Goal: Task Accomplishment & Management: Manage account settings

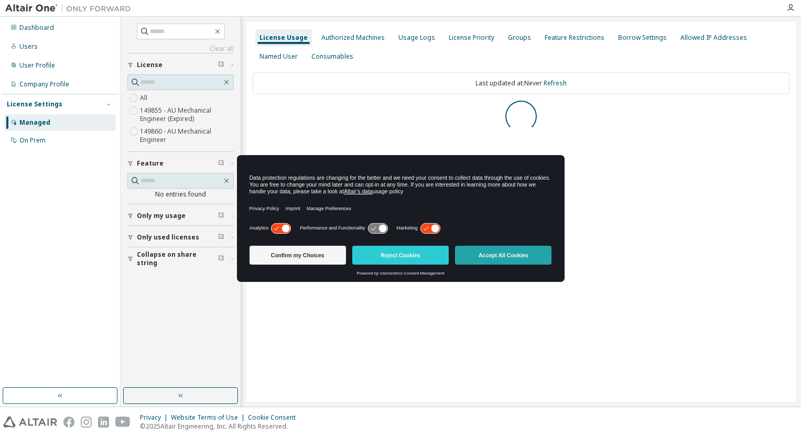
click at [486, 257] on button "Accept All Cookies" at bounding box center [503, 255] width 96 height 19
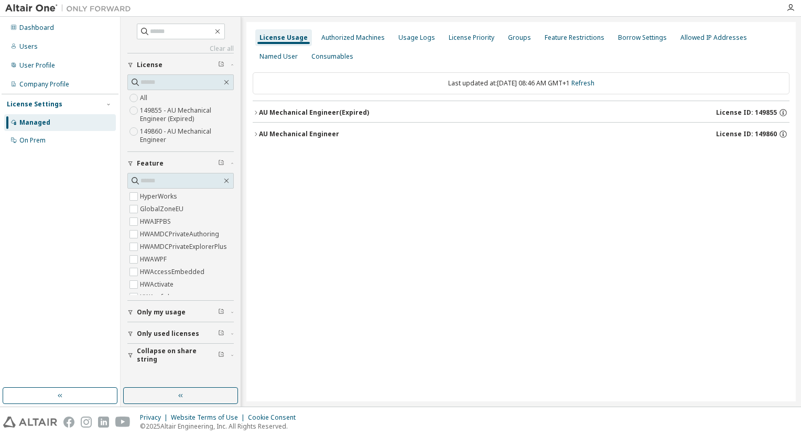
click at [152, 137] on label "149860 - AU Mechanical Engineer" at bounding box center [187, 135] width 94 height 21
click at [296, 111] on div "AU Mechanical Engineer" at bounding box center [299, 112] width 80 height 8
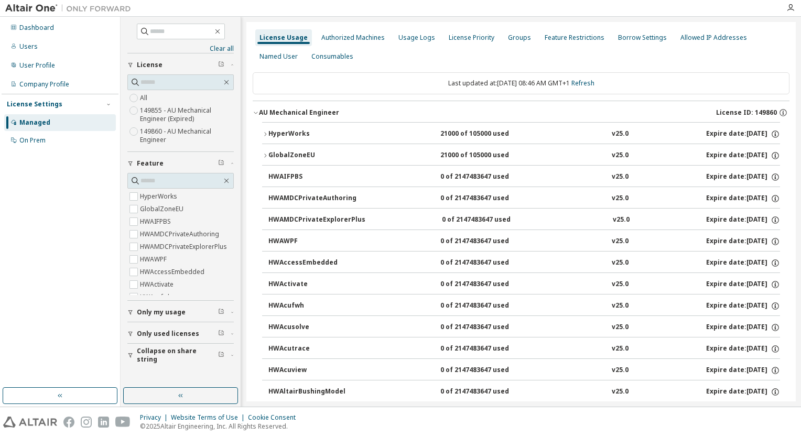
click at [285, 132] on div "HyperWorks" at bounding box center [315, 133] width 94 height 9
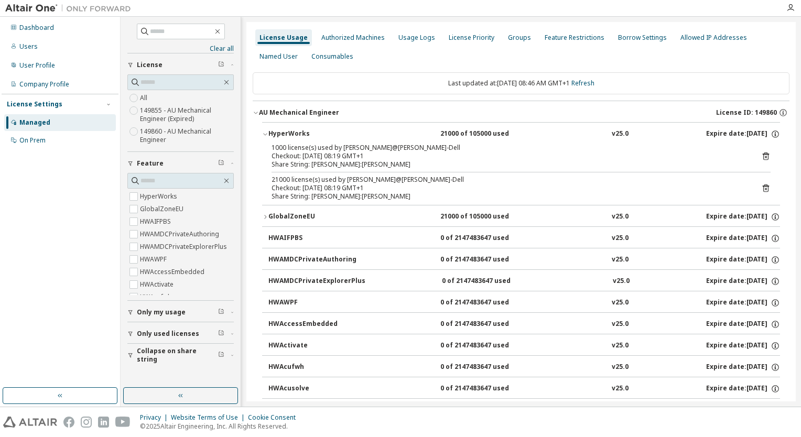
click at [291, 136] on div "HyperWorks" at bounding box center [315, 133] width 94 height 9
